Goal: Task Accomplishment & Management: Use online tool/utility

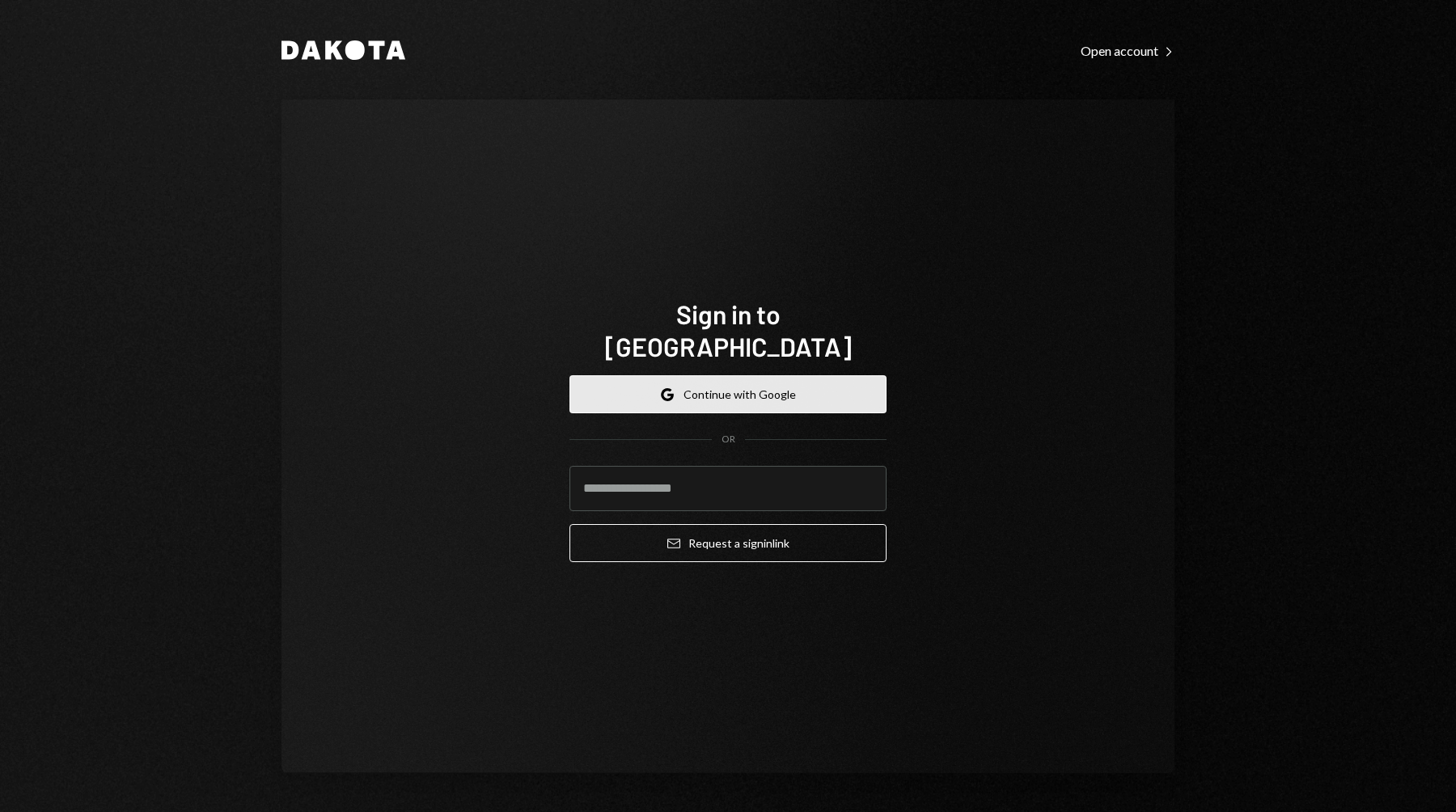
click at [826, 394] on button "Google Continue with Google" at bounding box center [727, 394] width 317 height 38
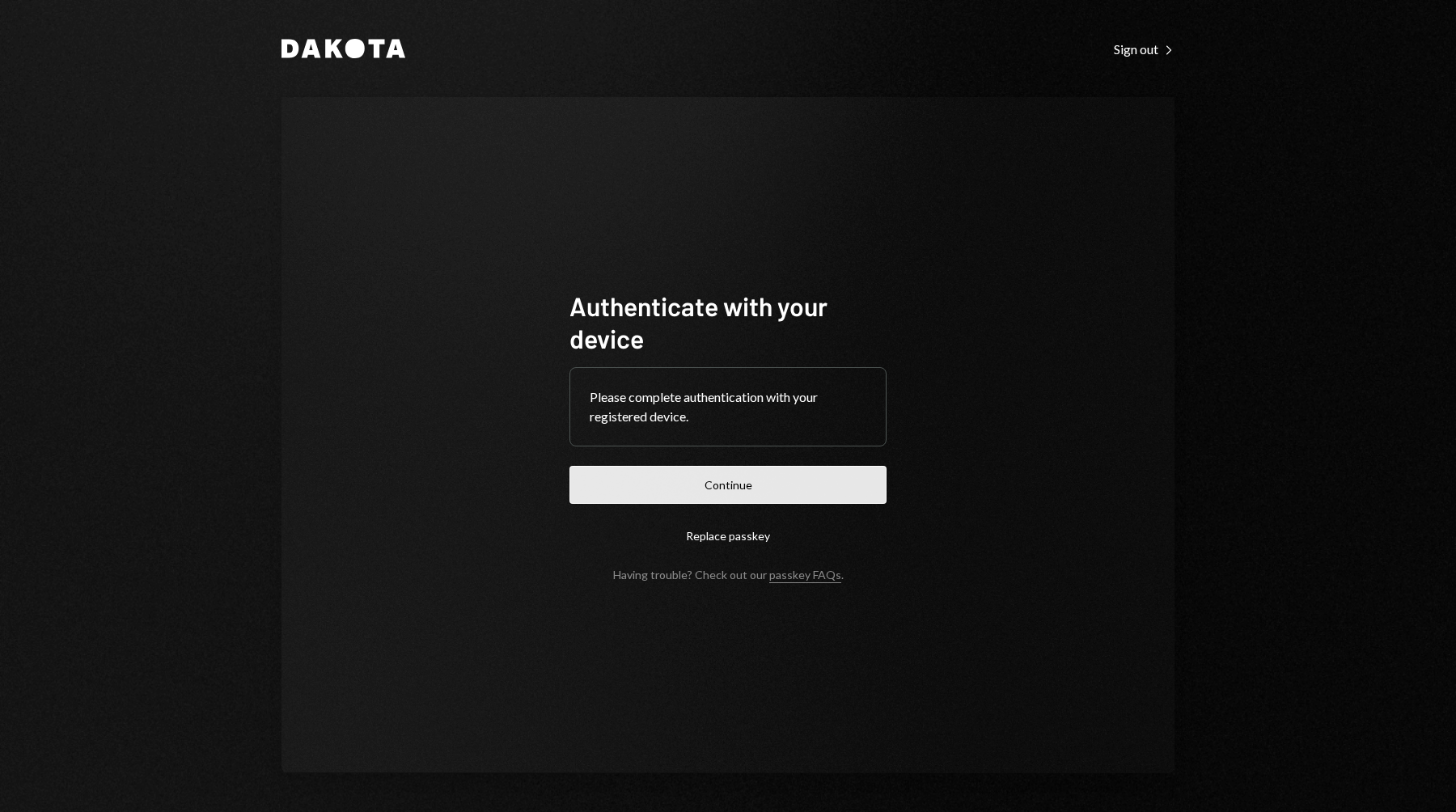
click at [755, 490] on button "Continue" at bounding box center [727, 484] width 317 height 38
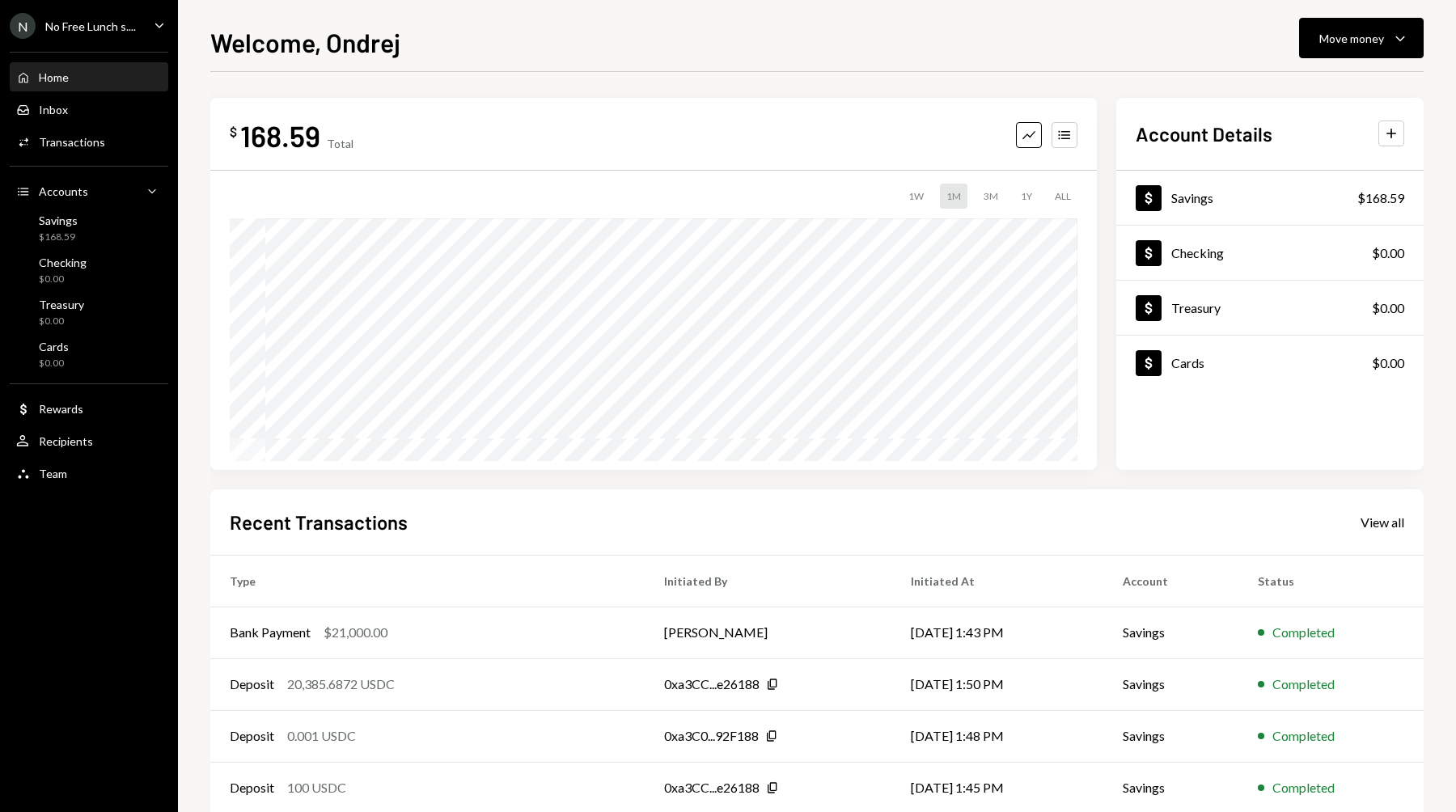
click at [79, 23] on div "No Free Lunch s...." at bounding box center [91, 26] width 91 height 14
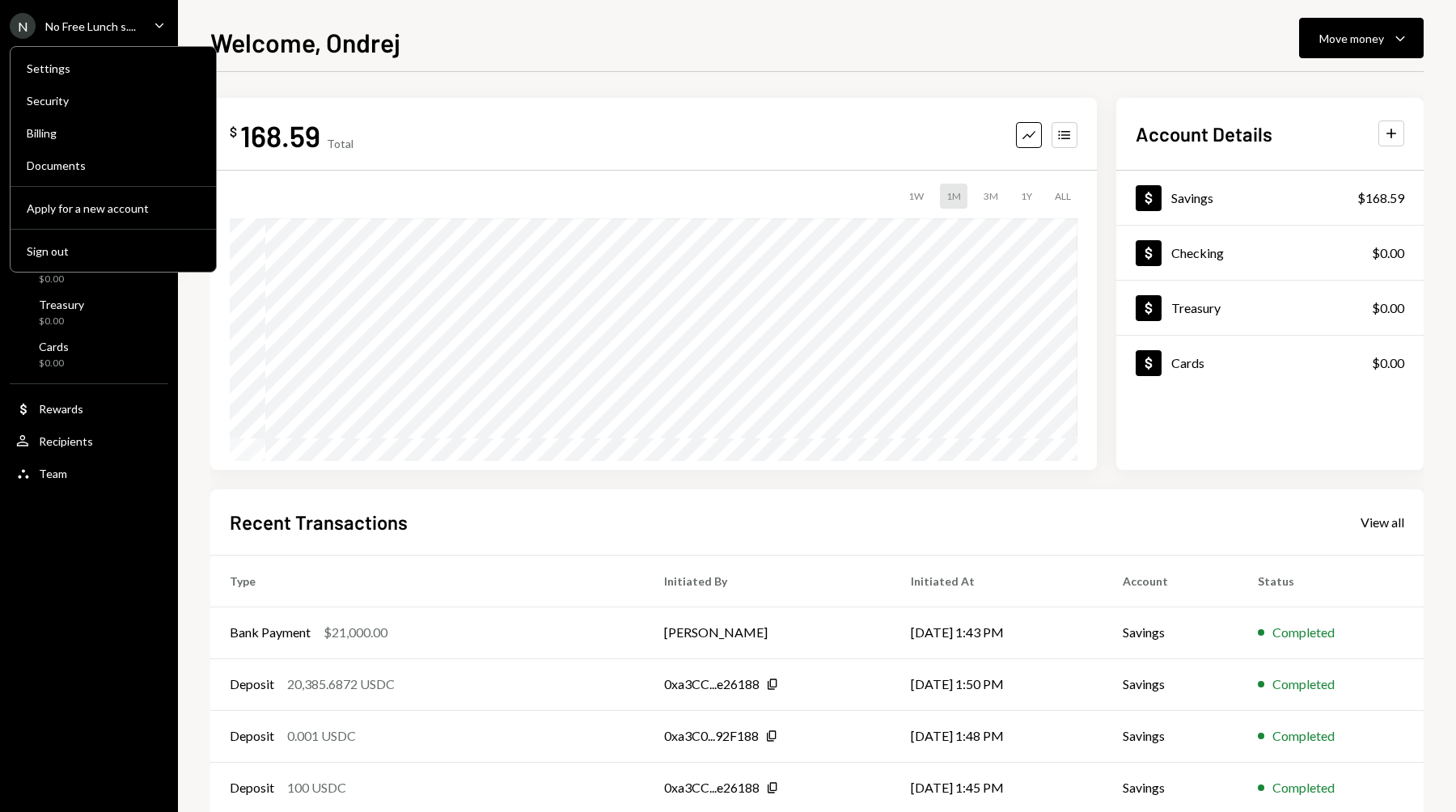
click at [166, 24] on icon "Caret Down" at bounding box center [159, 25] width 18 height 18
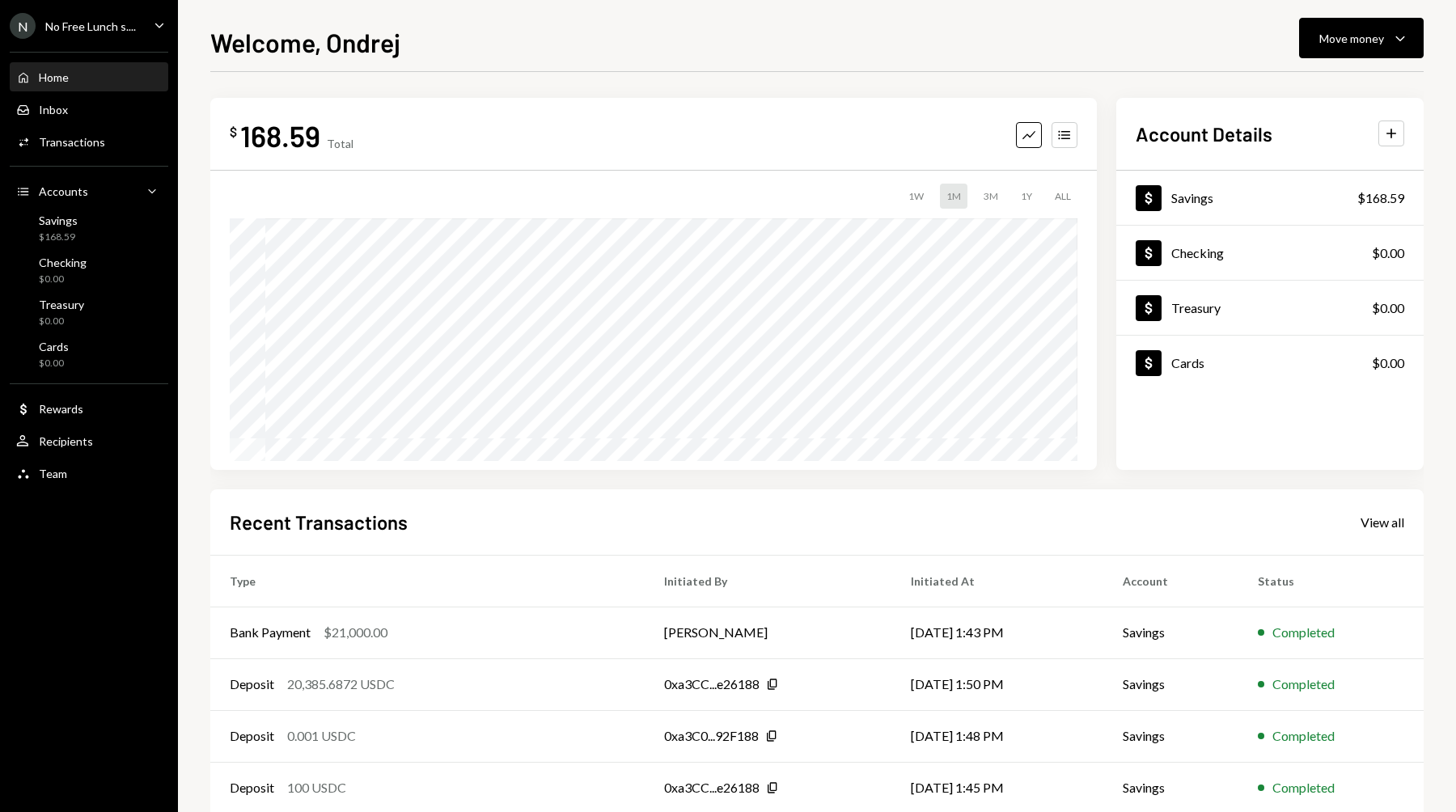
click at [166, 24] on icon "Caret Down" at bounding box center [159, 25] width 18 height 18
click at [1338, 48] on button "Move money Caret Down" at bounding box center [1361, 38] width 125 height 41
click at [1326, 165] on div "Deposit" at bounding box center [1349, 160] width 118 height 17
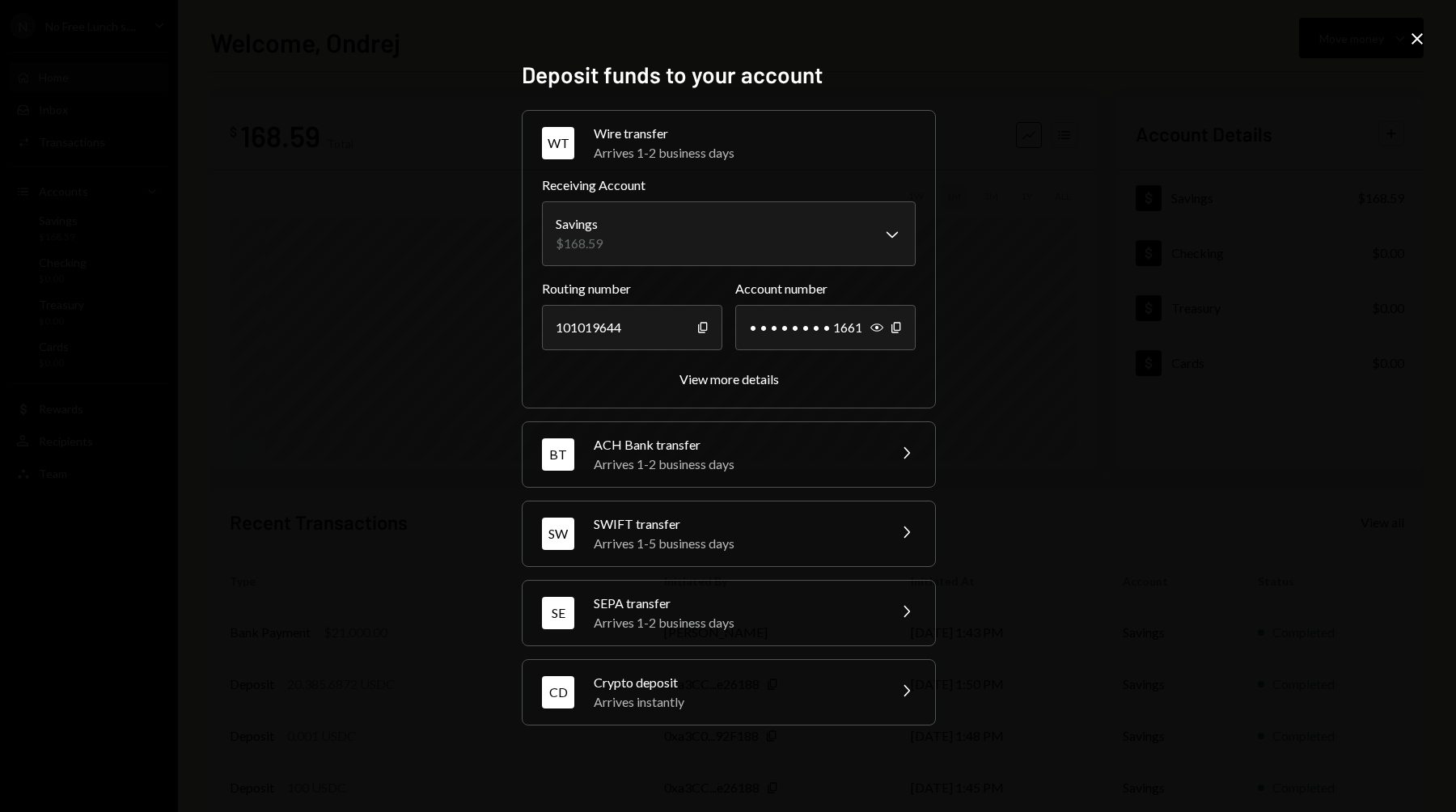
click at [686, 727] on div "**********" at bounding box center [728, 406] width 413 height 691
click at [661, 697] on div "Arrives instantly" at bounding box center [735, 702] width 283 height 19
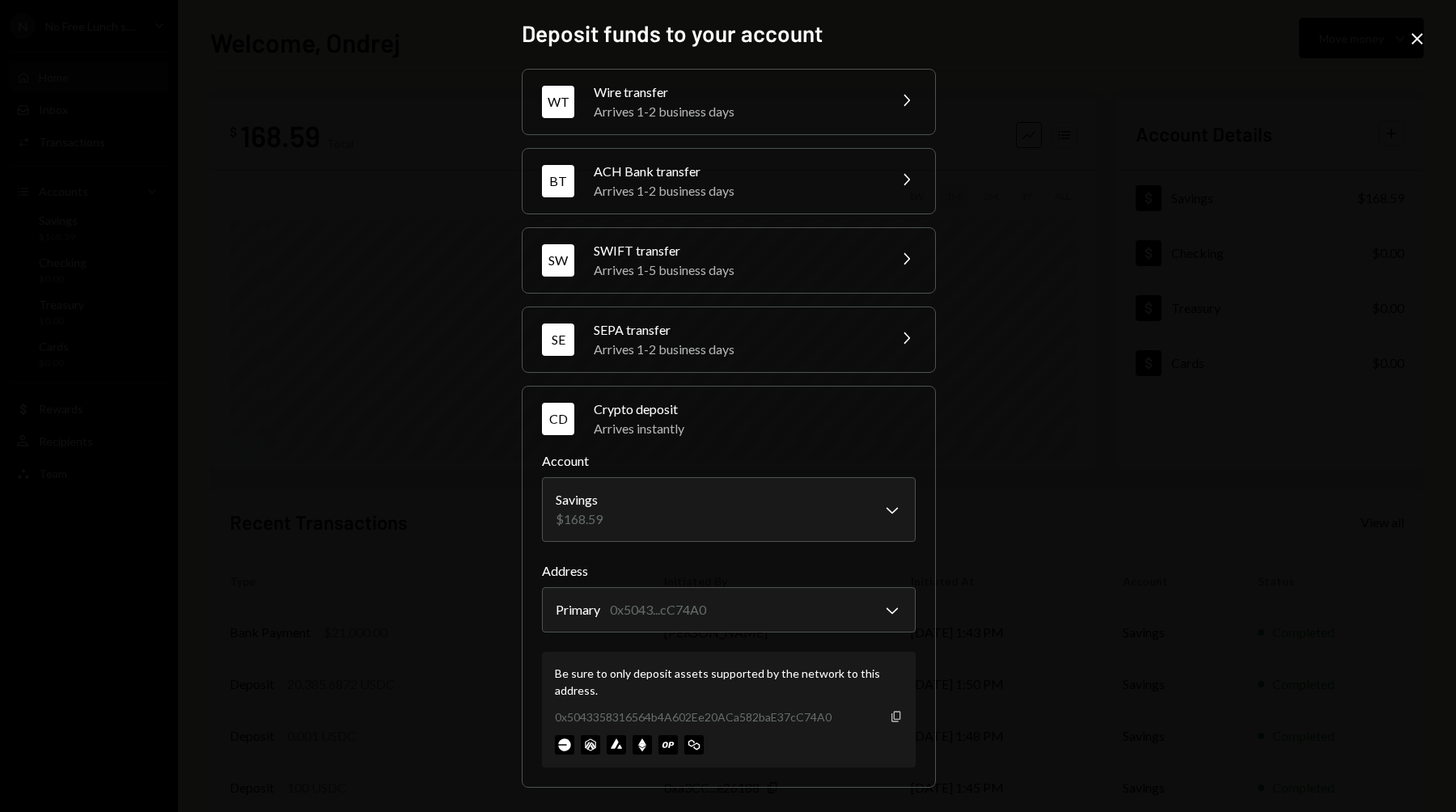
click at [892, 714] on icon "Copy" at bounding box center [896, 717] width 13 height 13
